Goal: Transaction & Acquisition: Purchase product/service

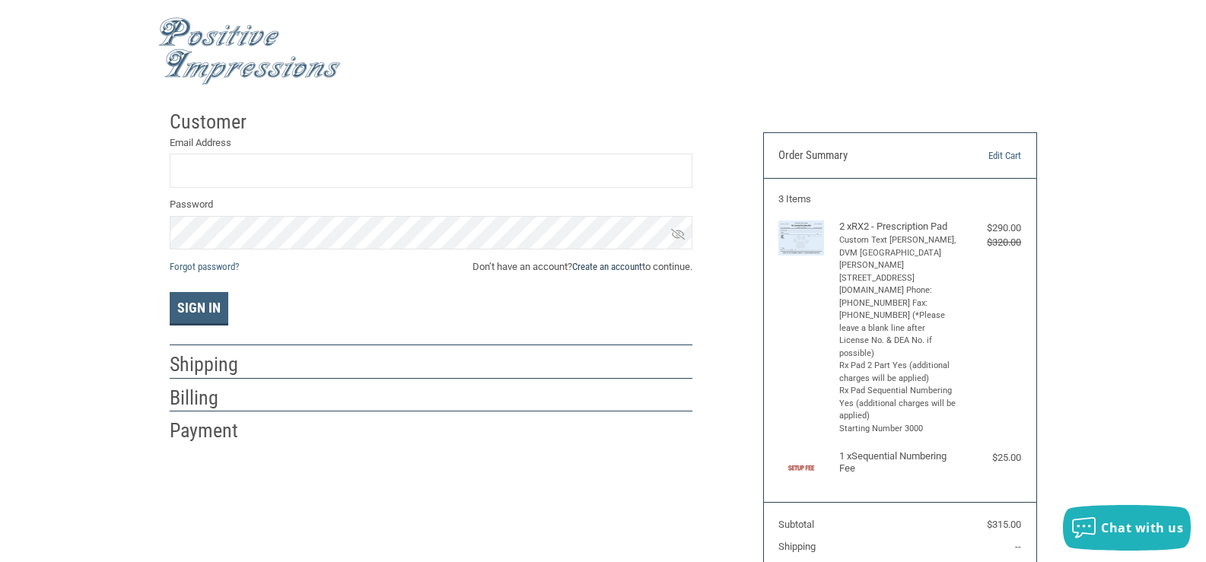
click at [626, 265] on link "Create an account" at bounding box center [607, 266] width 70 height 11
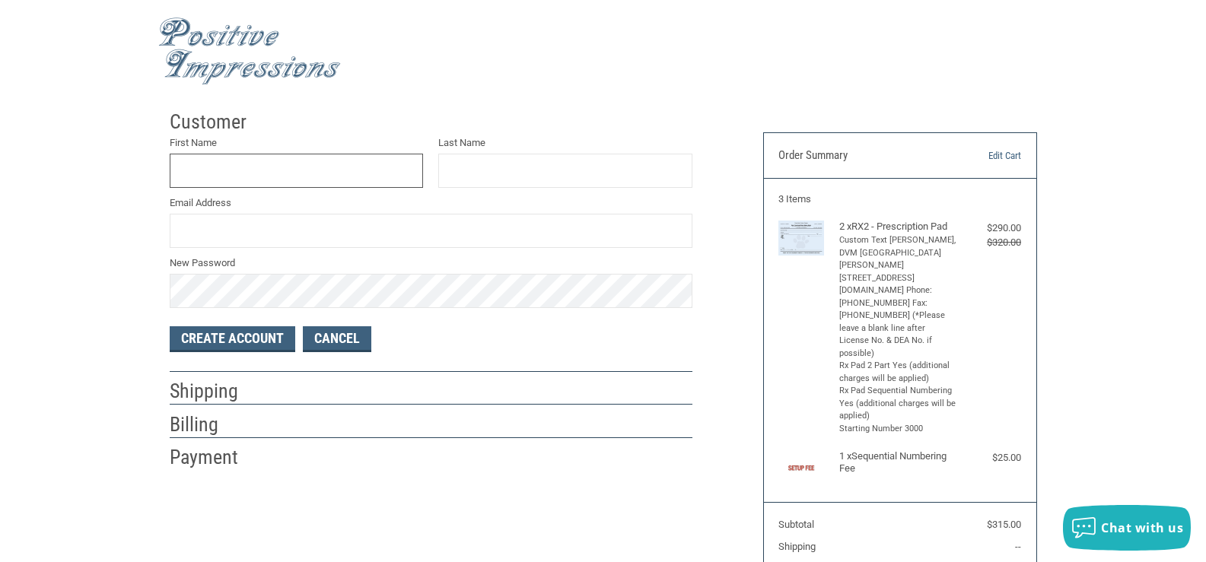
click at [300, 171] on input "First Name" at bounding box center [297, 171] width 254 height 34
type input "HELAINA"
type input "ROSE"
type input "[EMAIL_ADDRESS][DOMAIN_NAME]"
click at [262, 337] on button "Create Account" at bounding box center [233, 339] width 126 height 26
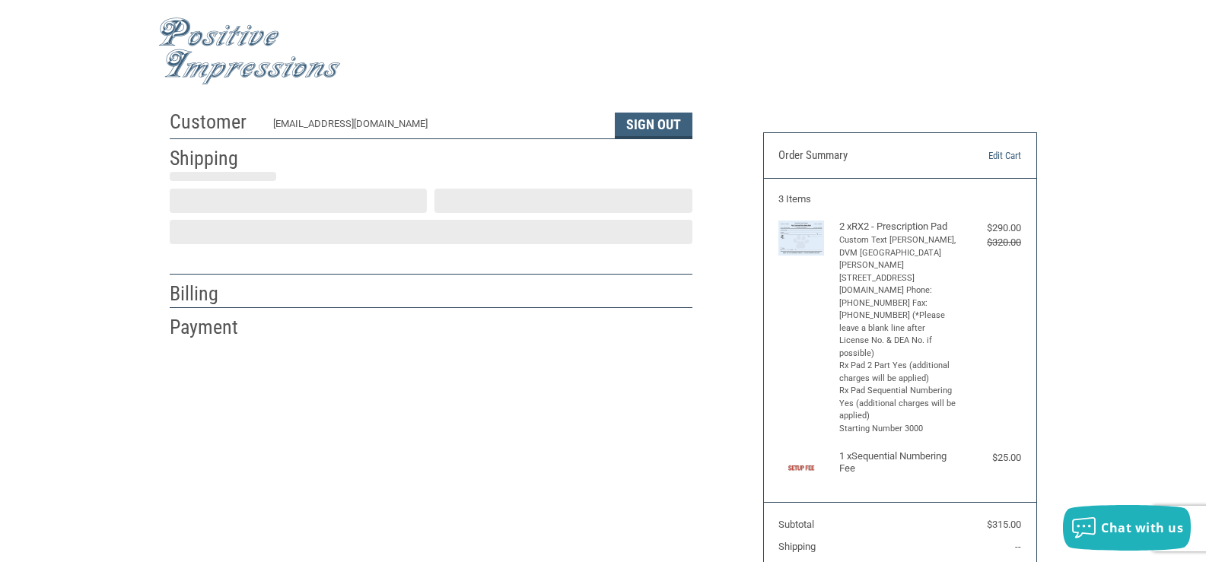
select select "US"
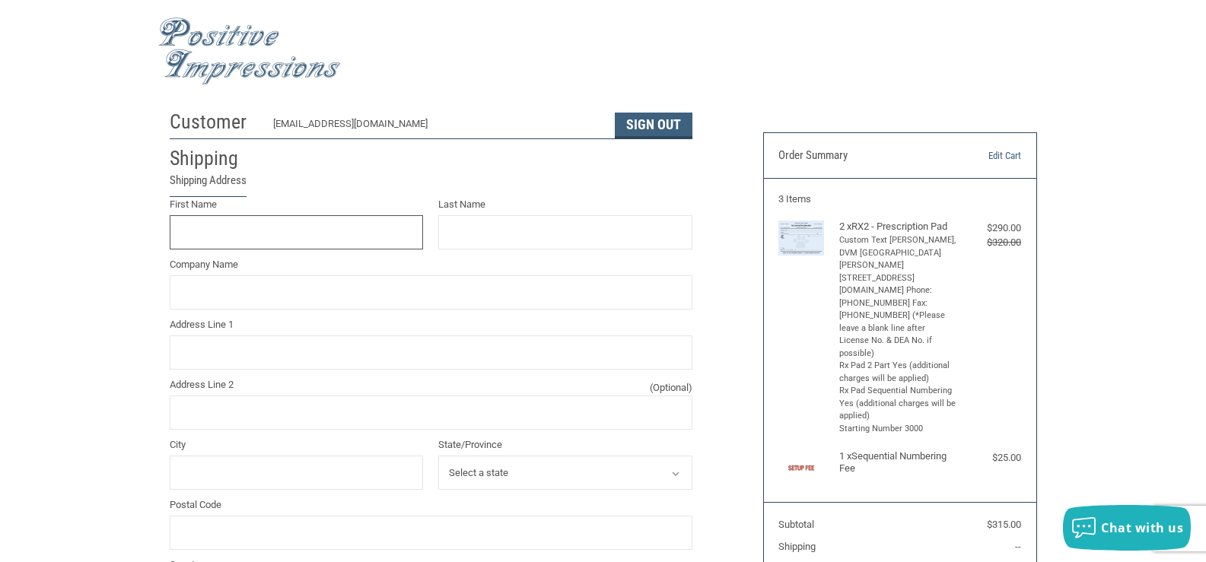
scroll to position [27, 0]
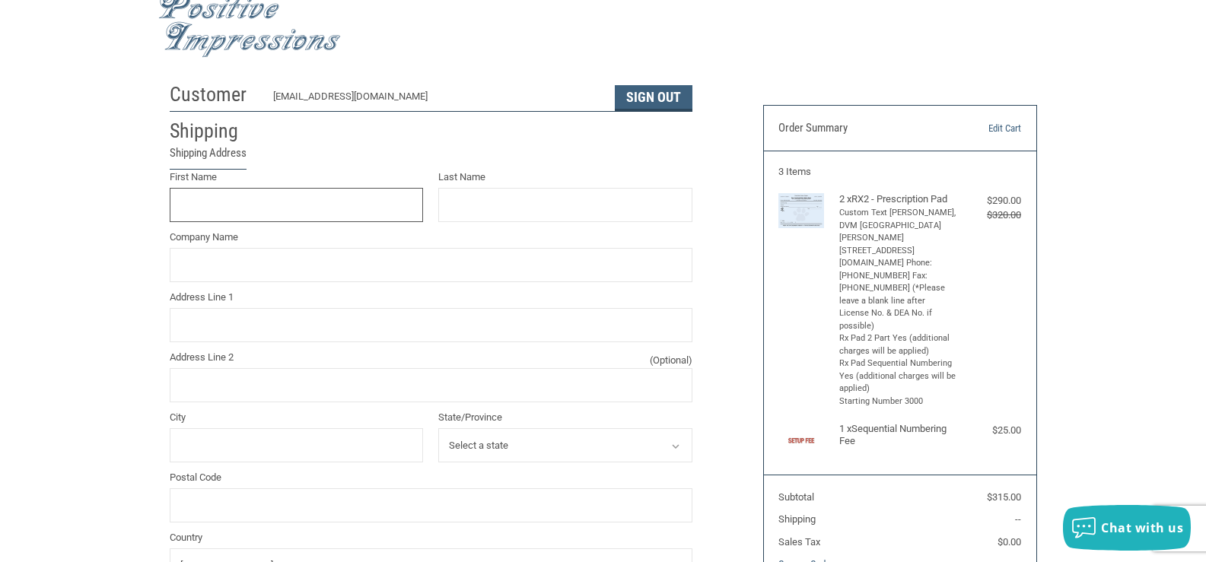
click at [351, 196] on input "First Name" at bounding box center [297, 205] width 254 height 34
type input "HELAINA"
type input "ROSE"
type input "[GEOGRAPHIC_DATA][PERSON_NAME]"
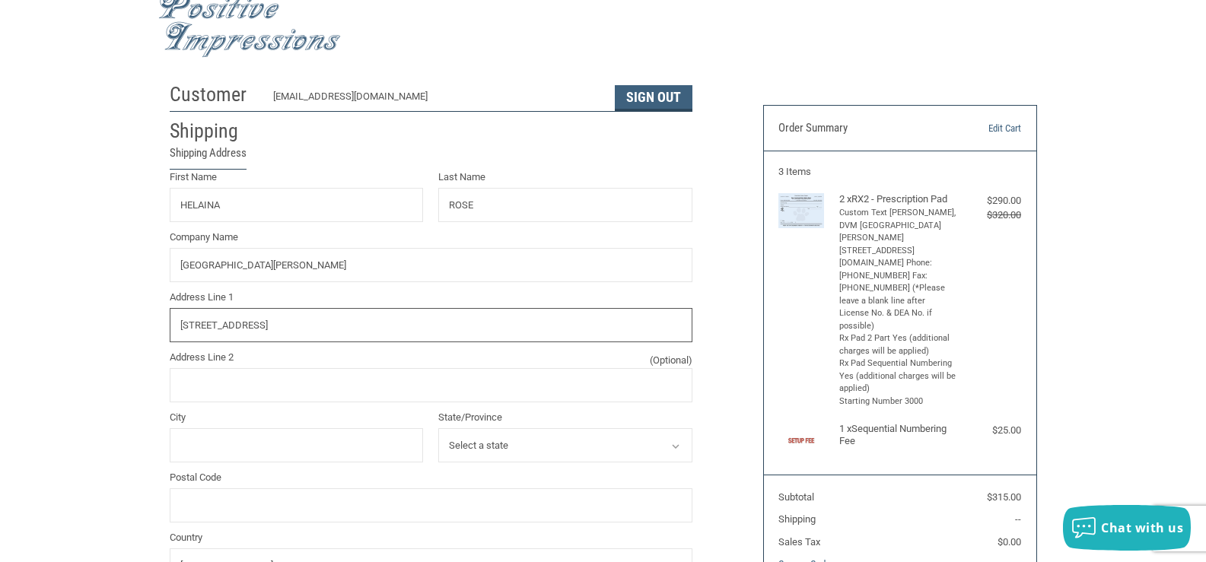
type input "[STREET_ADDRESS]"
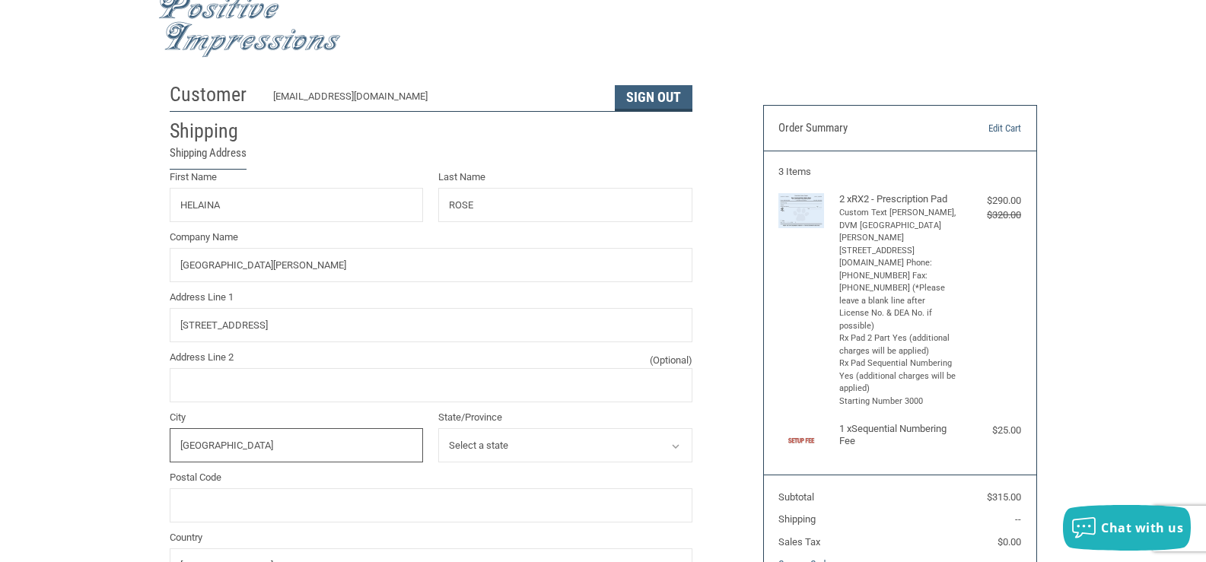
type input "[GEOGRAPHIC_DATA]"
select select "AL"
type input "35811"
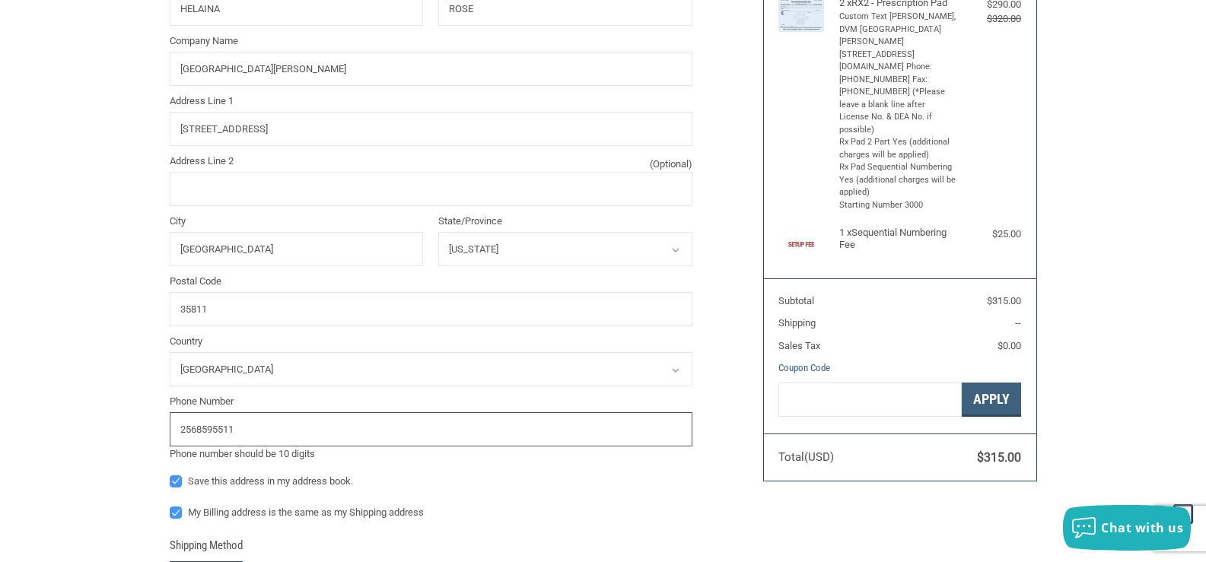
scroll to position [145, 0]
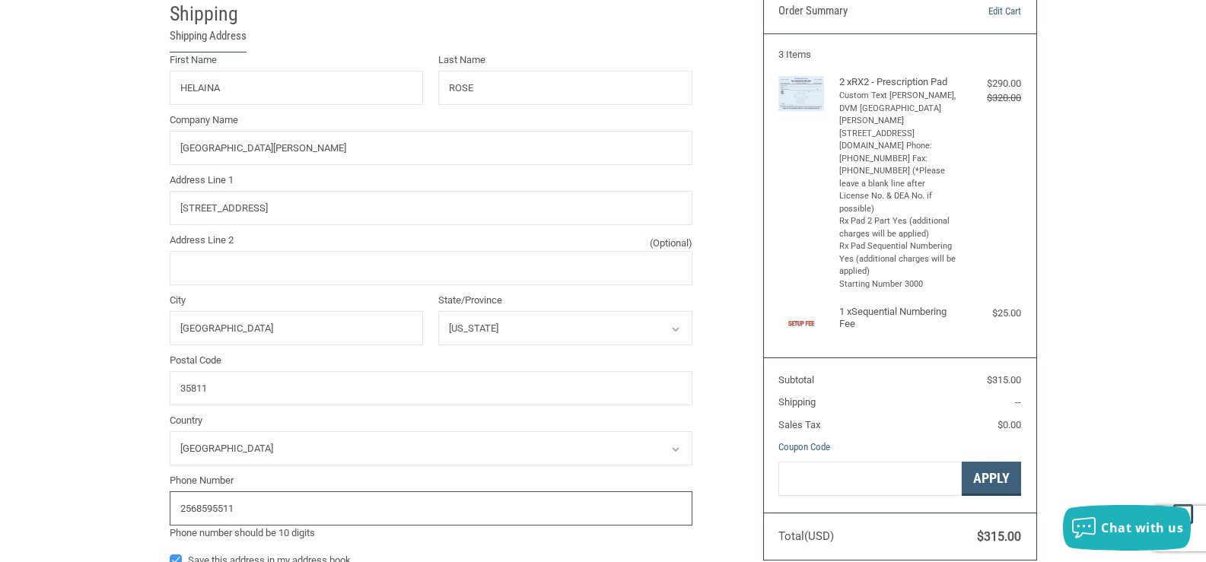
type input "2568595511"
drag, startPoint x: 278, startPoint y: 83, endPoint x: 149, endPoint y: 84, distance: 128.6
click at [149, 84] on div "Customer [EMAIL_ADDRESS][DOMAIN_NAME] Sign Out Shipping Shipping Address First …" at bounding box center [603, 433] width 1206 height 950
type input "MELIND"
radio input "true"
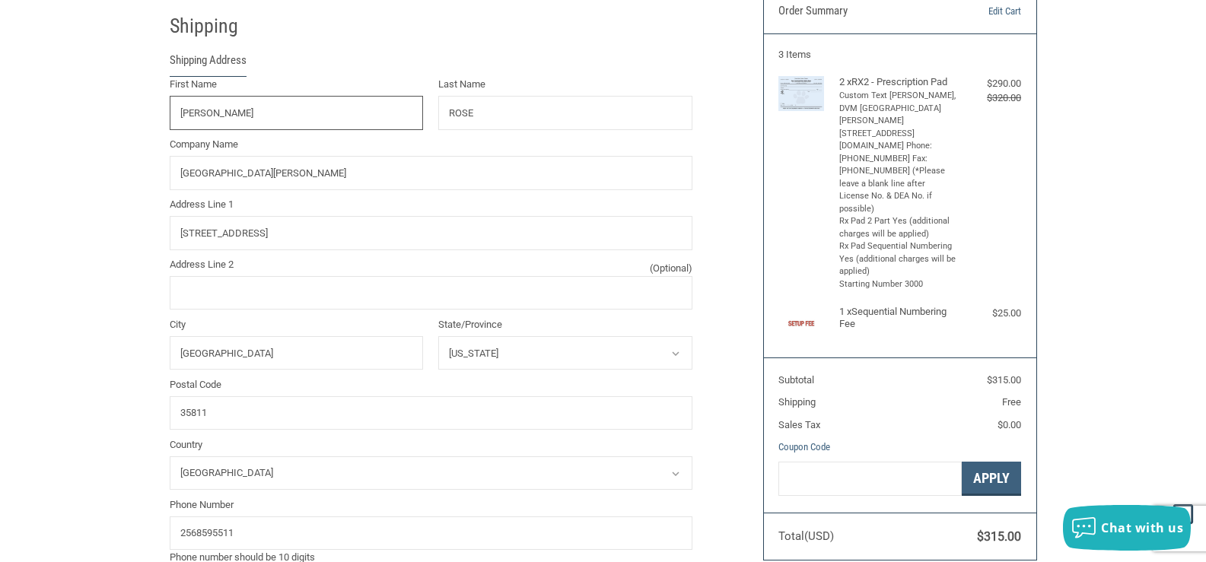
type input "[PERSON_NAME]"
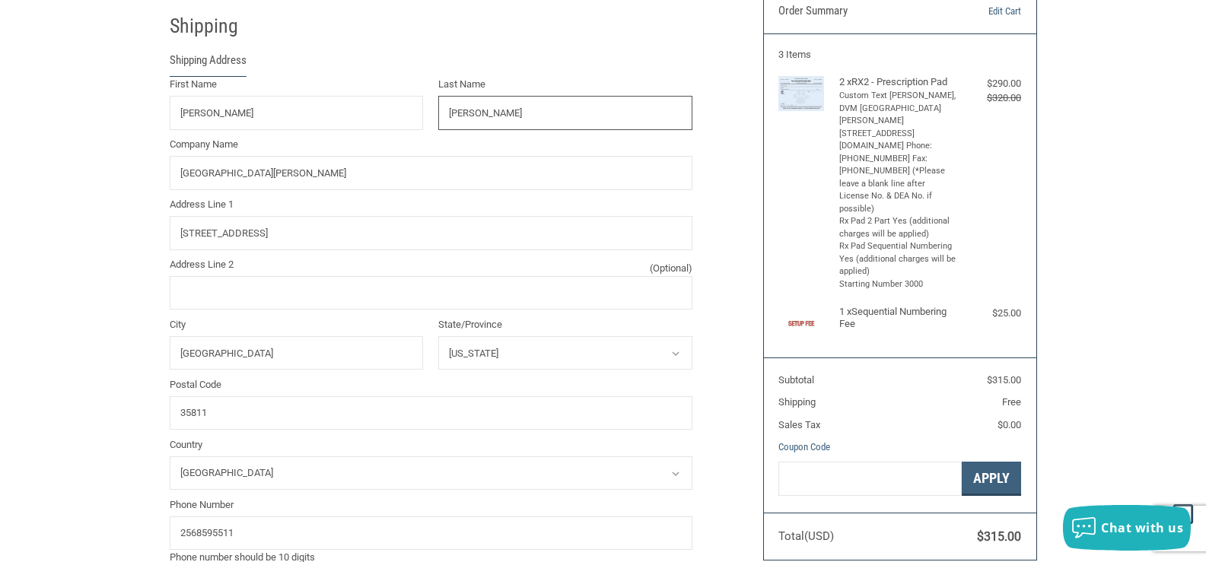
type input "[PERSON_NAME]"
click at [700, 160] on div "Customer [EMAIL_ADDRESS][DOMAIN_NAME] Sign Out Shipping Shipping Address First …" at bounding box center [454, 516] width 593 height 1116
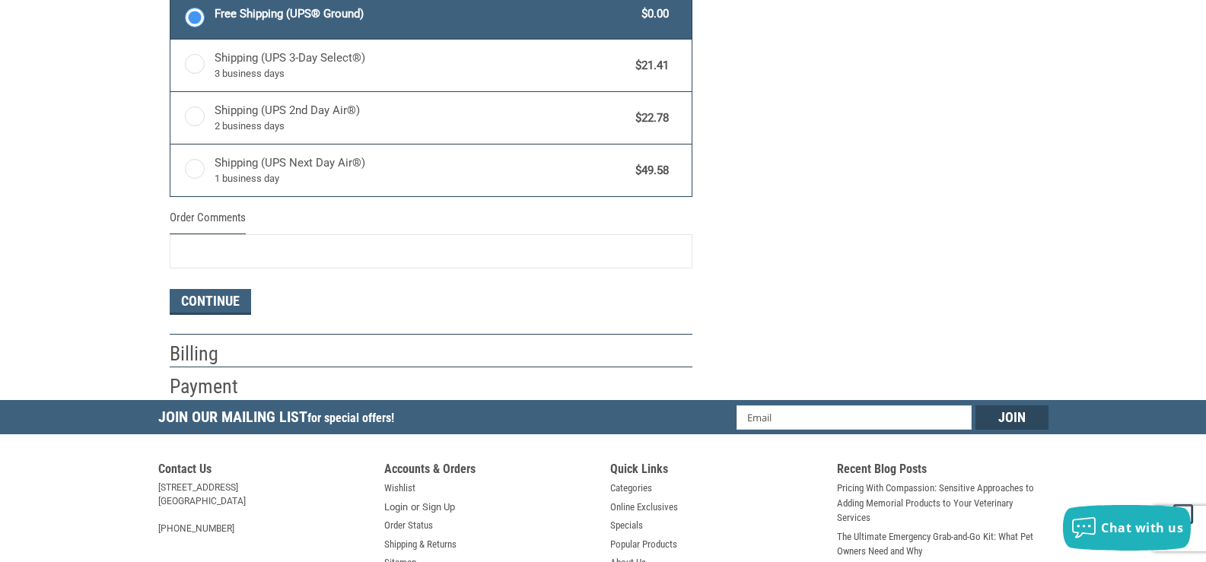
scroll to position [829, 0]
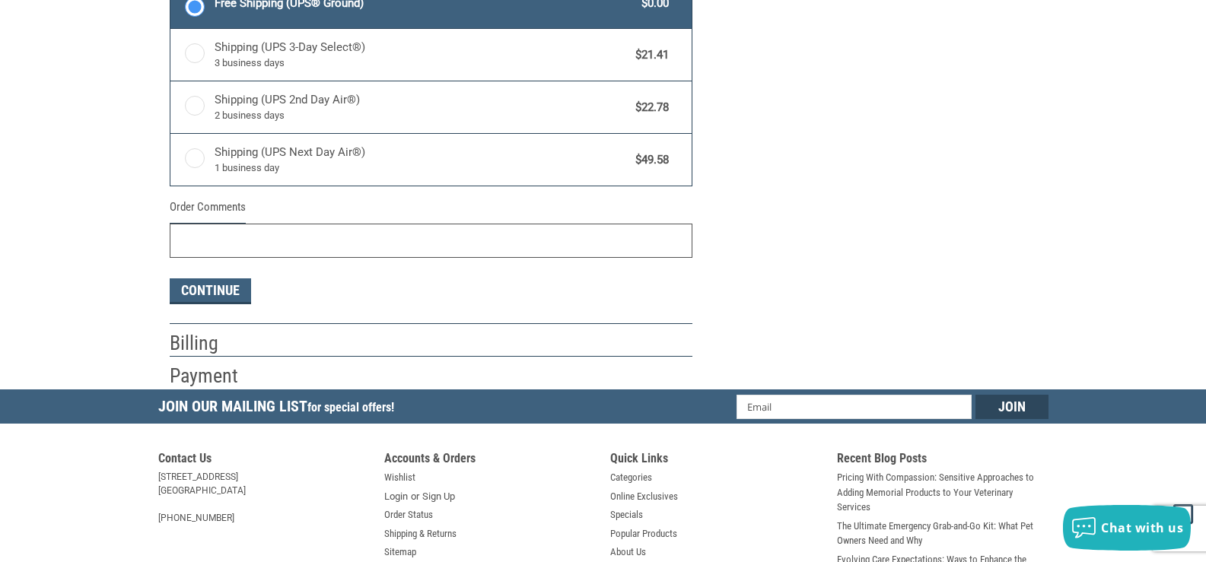
click at [199, 246] on input "Order Comments" at bounding box center [431, 241] width 523 height 34
type input "PLEASE SEND PROOF PRIOR TO PRINTING :)"
click at [213, 289] on button "Continue" at bounding box center [210, 291] width 81 height 26
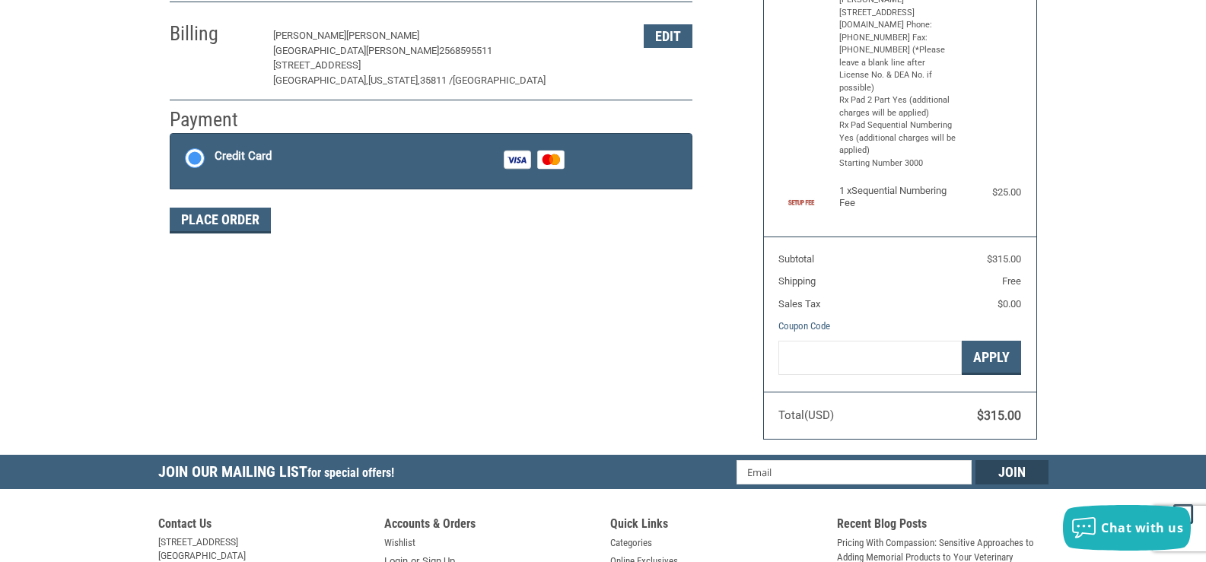
scroll to position [255, 0]
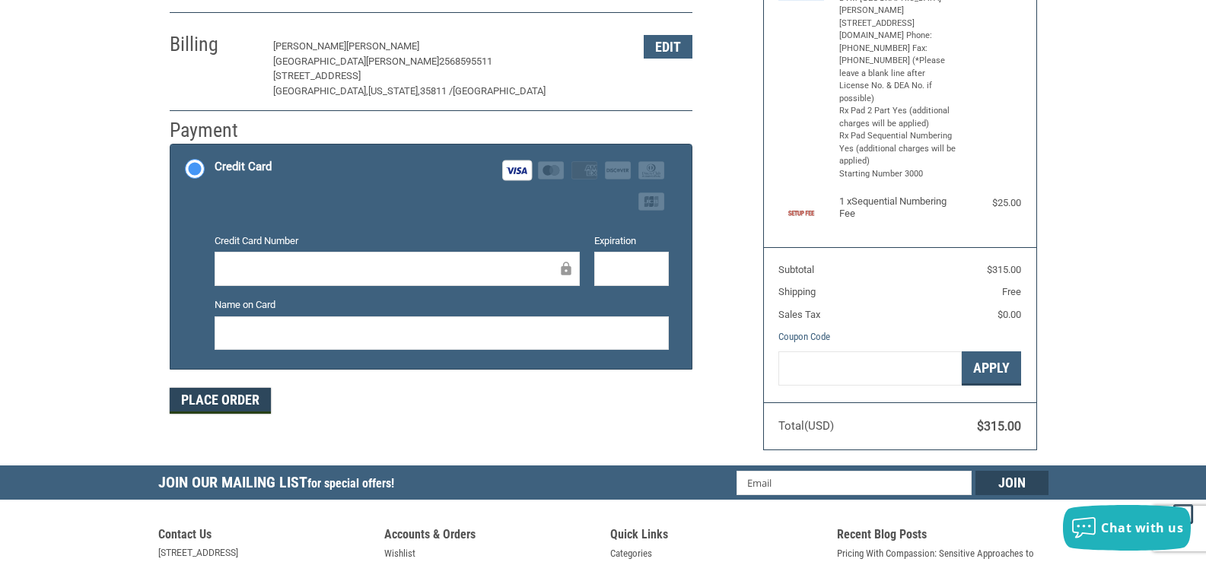
click at [229, 396] on button "Place Order" at bounding box center [220, 401] width 101 height 26
